Goal: Information Seeking & Learning: Check status

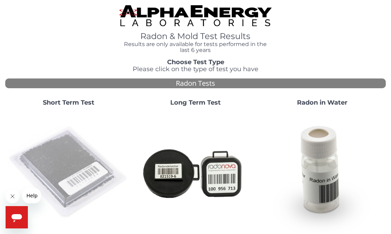
click at [71, 155] on img at bounding box center [68, 172] width 121 height 121
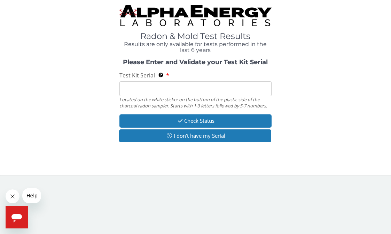
click at [189, 85] on input "Test Kit Serial Located on the white sticker on the bottom of the plastic side …" at bounding box center [196, 88] width 152 height 15
paste input "AA720306"
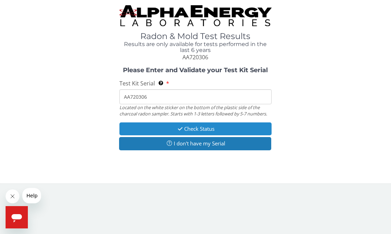
type input "AA720306"
click at [191, 126] on button "Check Status" at bounding box center [196, 128] width 152 height 13
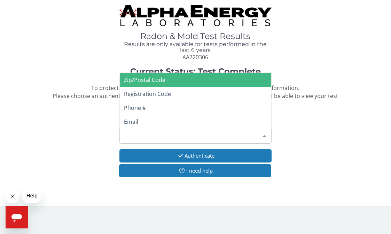
click at [262, 129] on div at bounding box center [265, 135] width 14 height 13
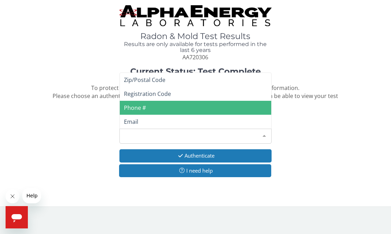
click at [188, 101] on span "Phone #" at bounding box center [196, 108] width 152 height 14
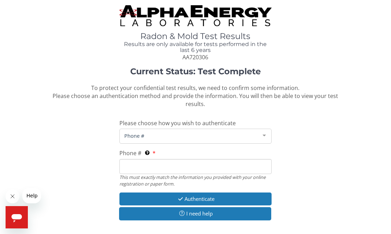
click at [166, 159] on input "Phone # This must exactly match the information you provided with your online r…" at bounding box center [196, 166] width 152 height 15
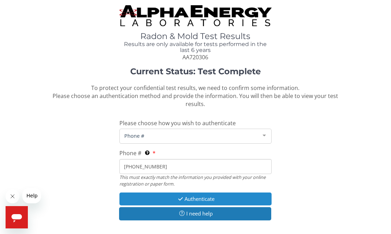
type input "[PHONE_NUMBER]"
click at [185, 192] on button "Authenticate" at bounding box center [196, 198] width 152 height 13
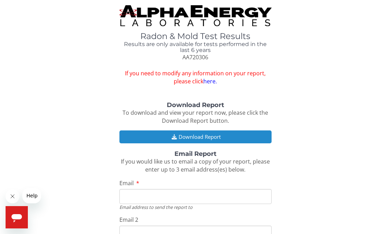
click at [202, 134] on button "Download Report" at bounding box center [196, 136] width 152 height 13
